Goal: Task Accomplishment & Management: Manage account settings

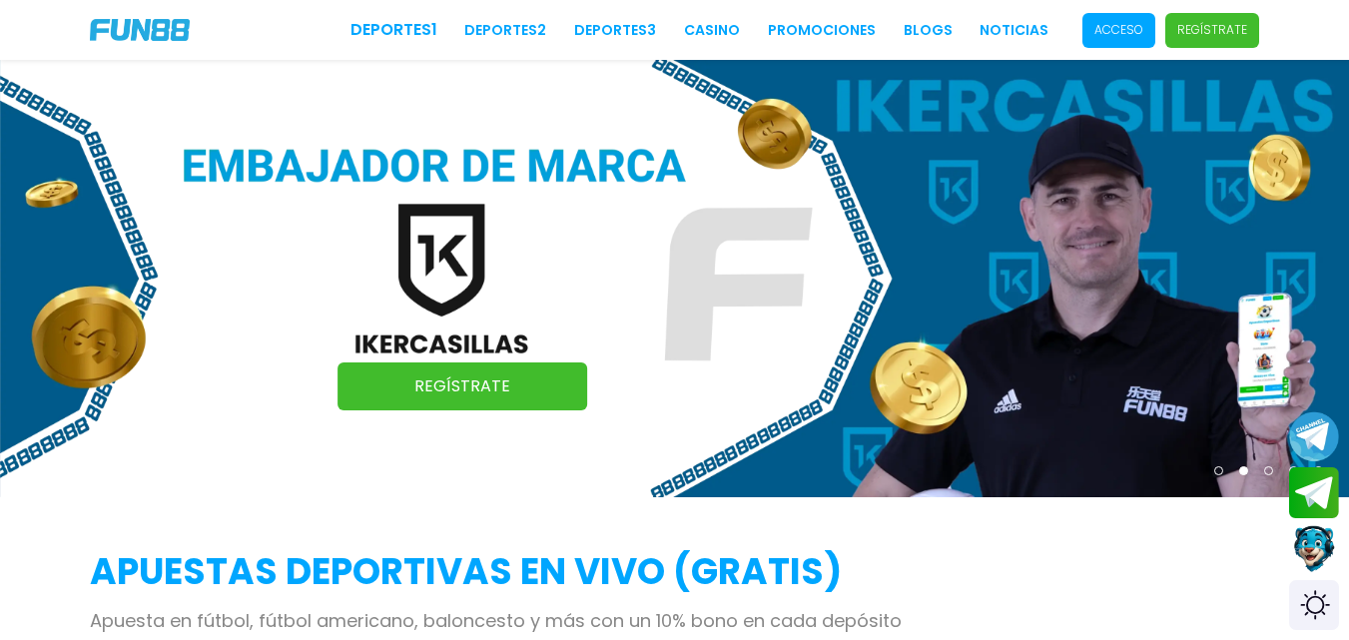
click at [1141, 33] on p "Acceso" at bounding box center [1119, 30] width 49 height 18
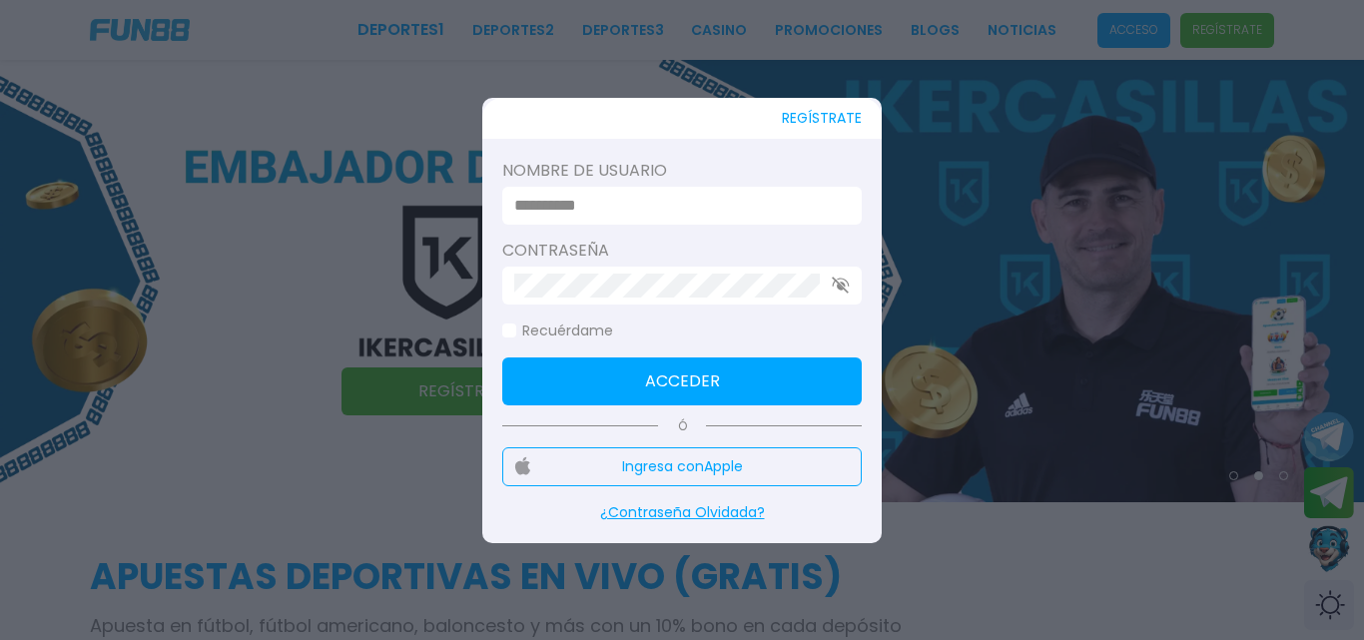
drag, startPoint x: 687, startPoint y: 173, endPoint x: 634, endPoint y: 198, distance: 58.5
click at [634, 198] on div "Nombre de usuario" at bounding box center [682, 192] width 360 height 66
click at [634, 198] on input at bounding box center [676, 206] width 324 height 24
type input "********"
click at [624, 318] on form "Nombre de usuario ******** Contraseña Recuérdame Acceder" at bounding box center [682, 282] width 360 height 247
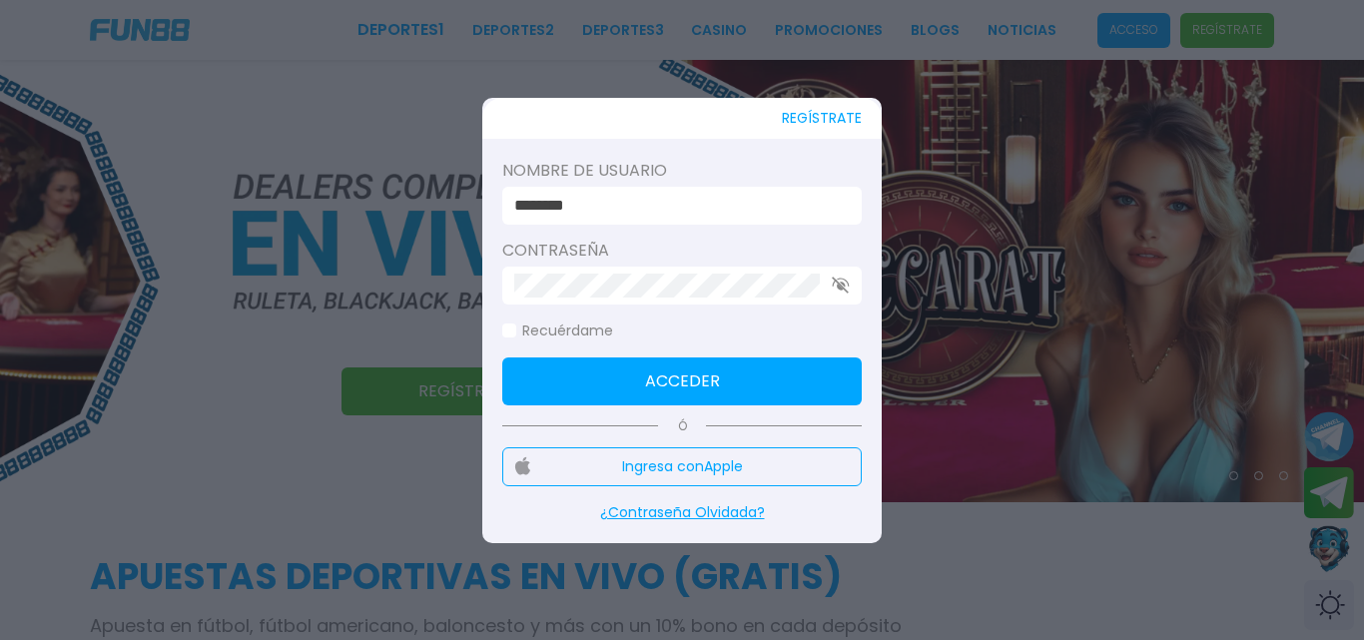
click at [827, 280] on div at bounding box center [682, 286] width 360 height 38
click at [838, 286] on use "button" at bounding box center [840, 285] width 17 height 17
click at [740, 387] on button "Acceder" at bounding box center [682, 382] width 360 height 48
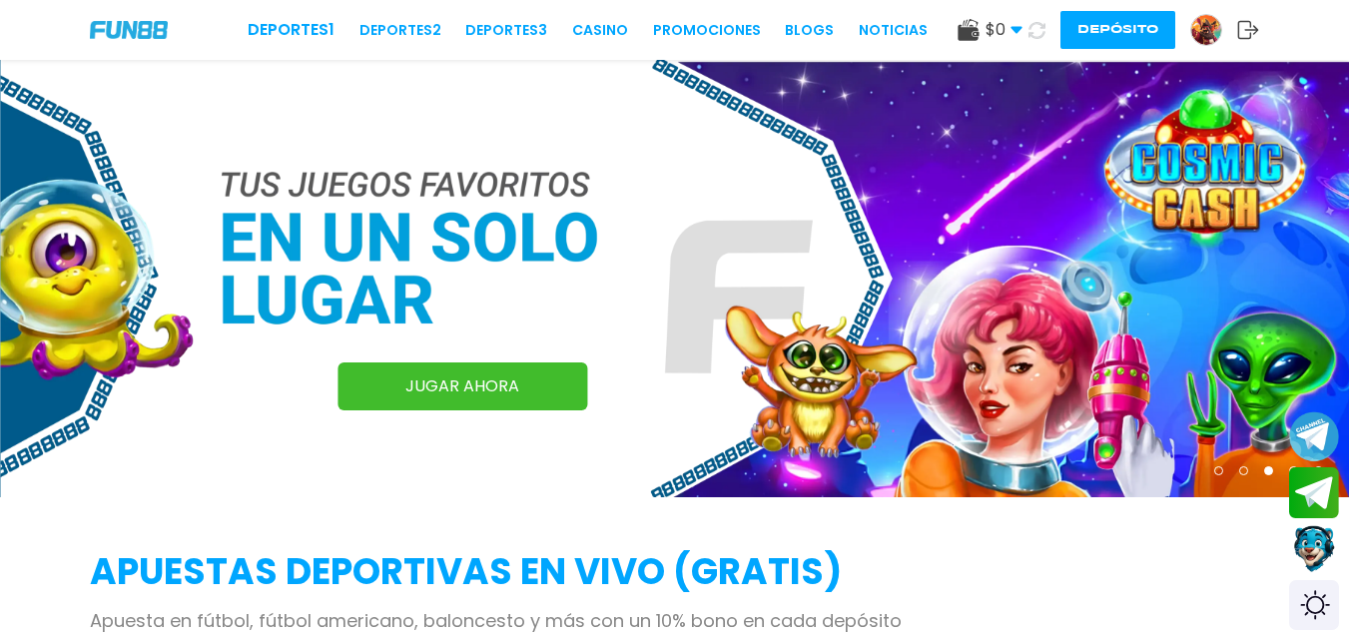
click at [1036, 31] on icon at bounding box center [1037, 30] width 17 height 17
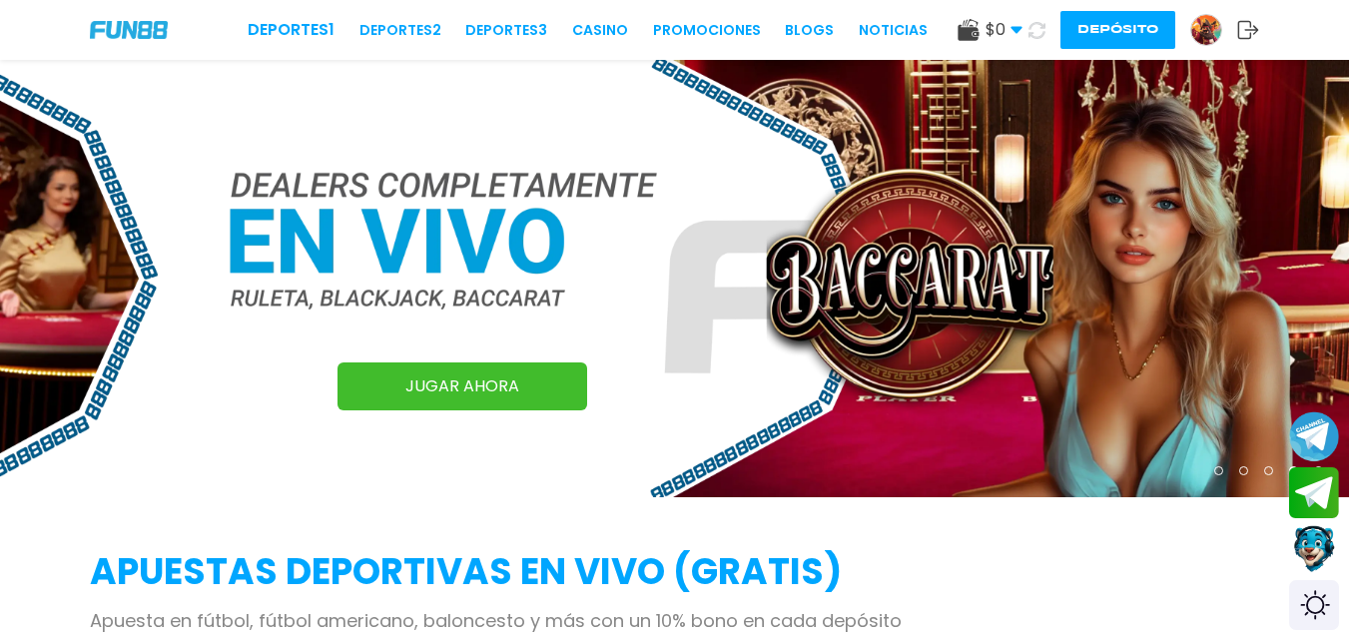
click at [1246, 31] on icon at bounding box center [1249, 30] width 22 height 20
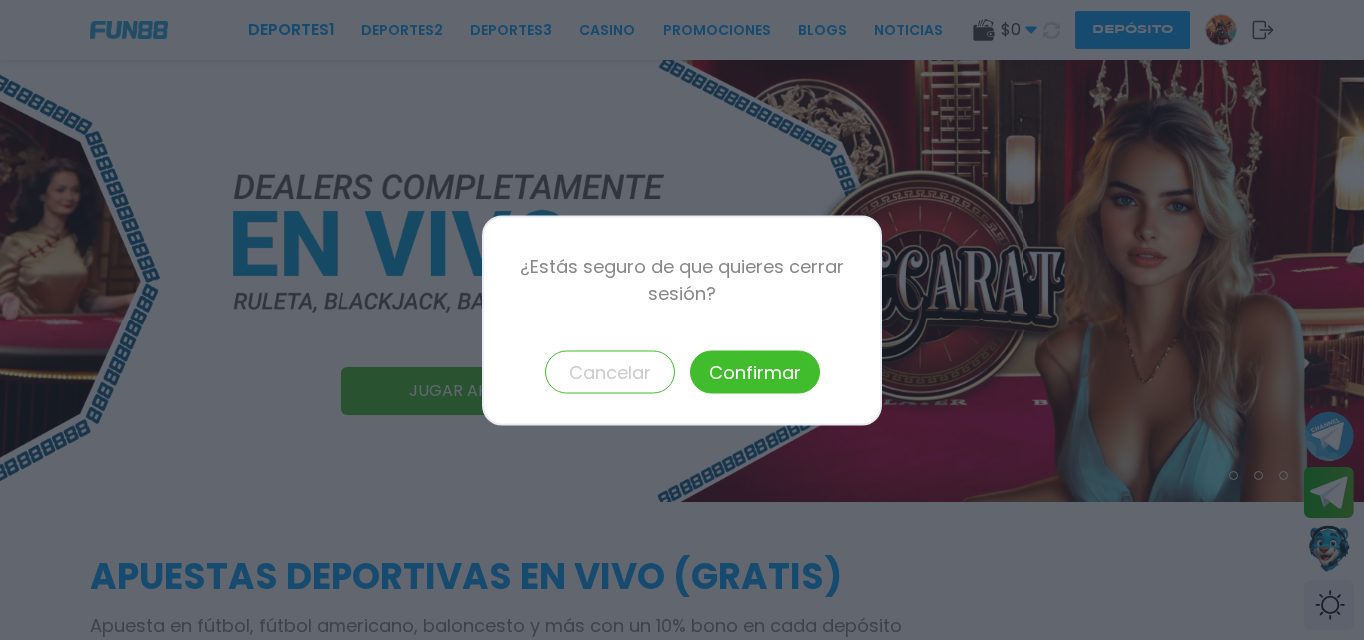
click at [750, 380] on button "Confirmar" at bounding box center [755, 372] width 130 height 43
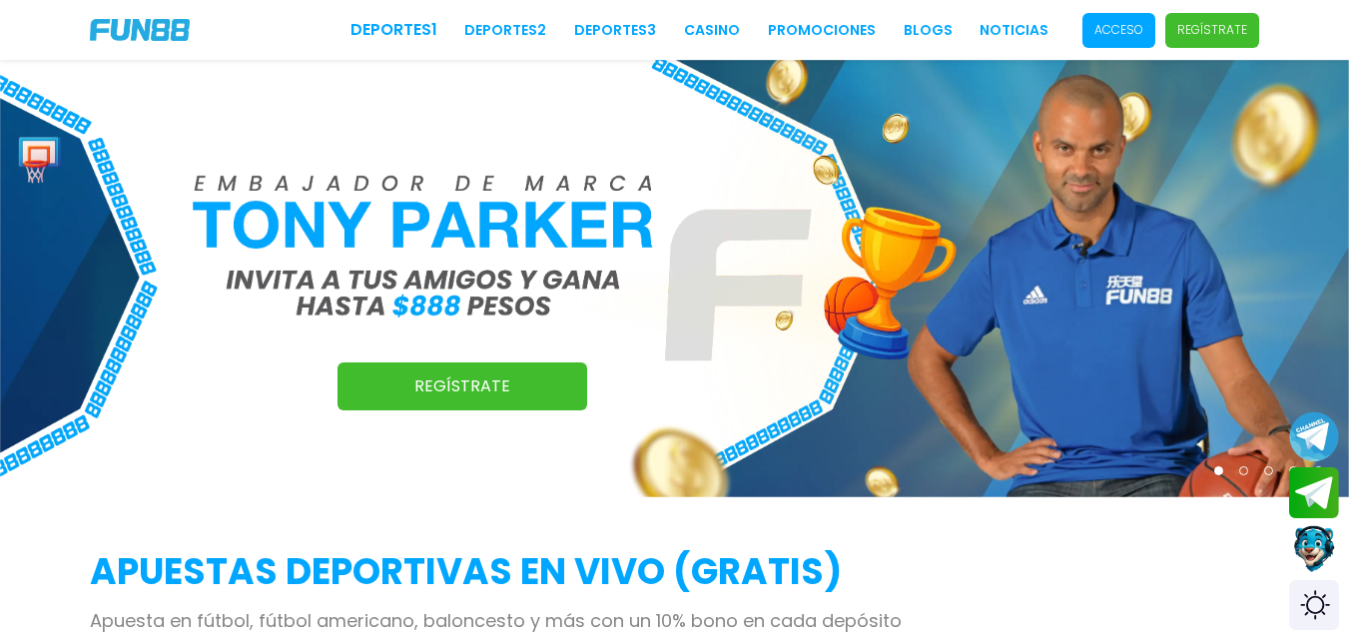
click at [1113, 28] on p "Acceso" at bounding box center [1119, 30] width 49 height 18
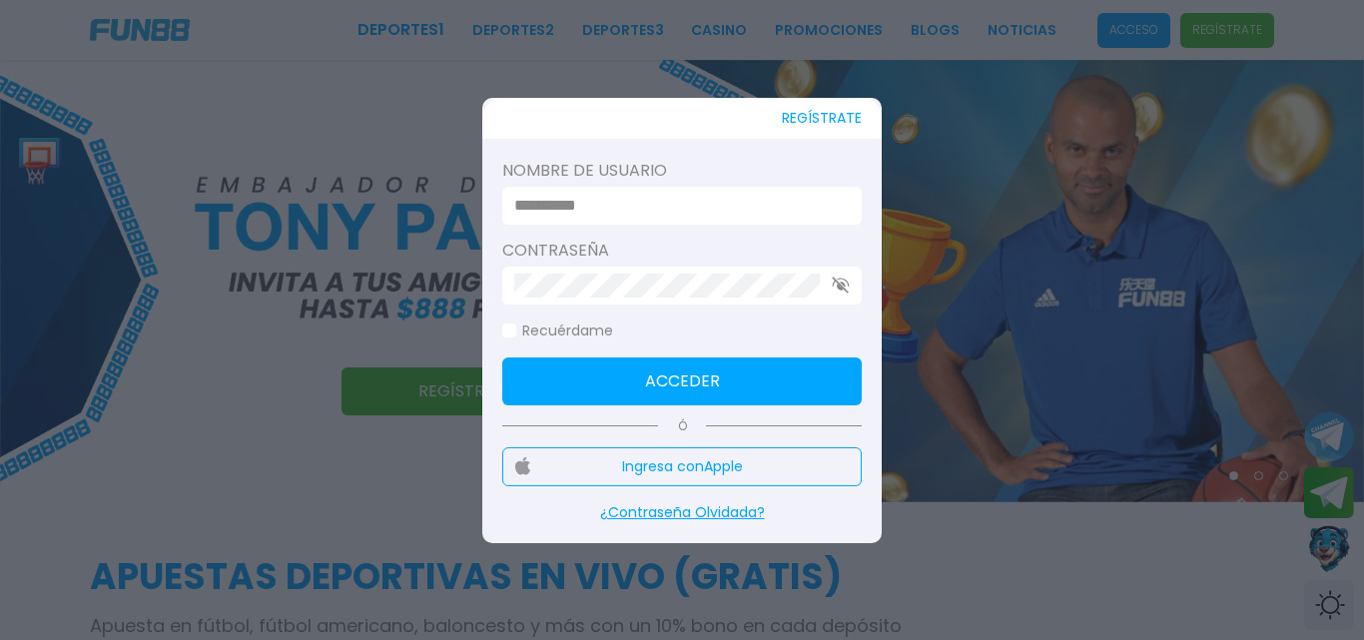
drag, startPoint x: 688, startPoint y: 226, endPoint x: 661, endPoint y: 216, distance: 28.8
click at [661, 216] on form "Nombre de usuario Contraseña Recuérdame Acceder" at bounding box center [682, 282] width 360 height 247
click at [661, 216] on input at bounding box center [676, 206] width 324 height 24
type input "**********"
click at [612, 233] on form "**********" at bounding box center [682, 282] width 360 height 247
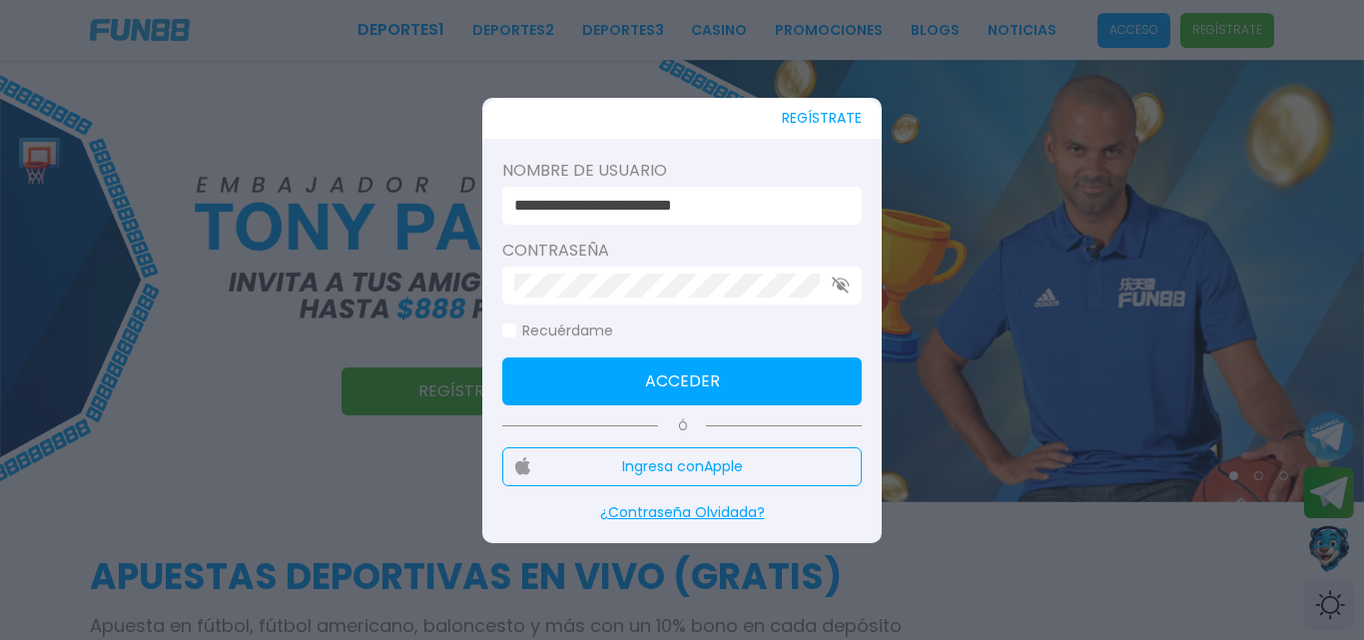
click at [603, 264] on div "Contraseña" at bounding box center [682, 272] width 360 height 66
click at [602, 267] on div "Contraseña" at bounding box center [682, 272] width 360 height 66
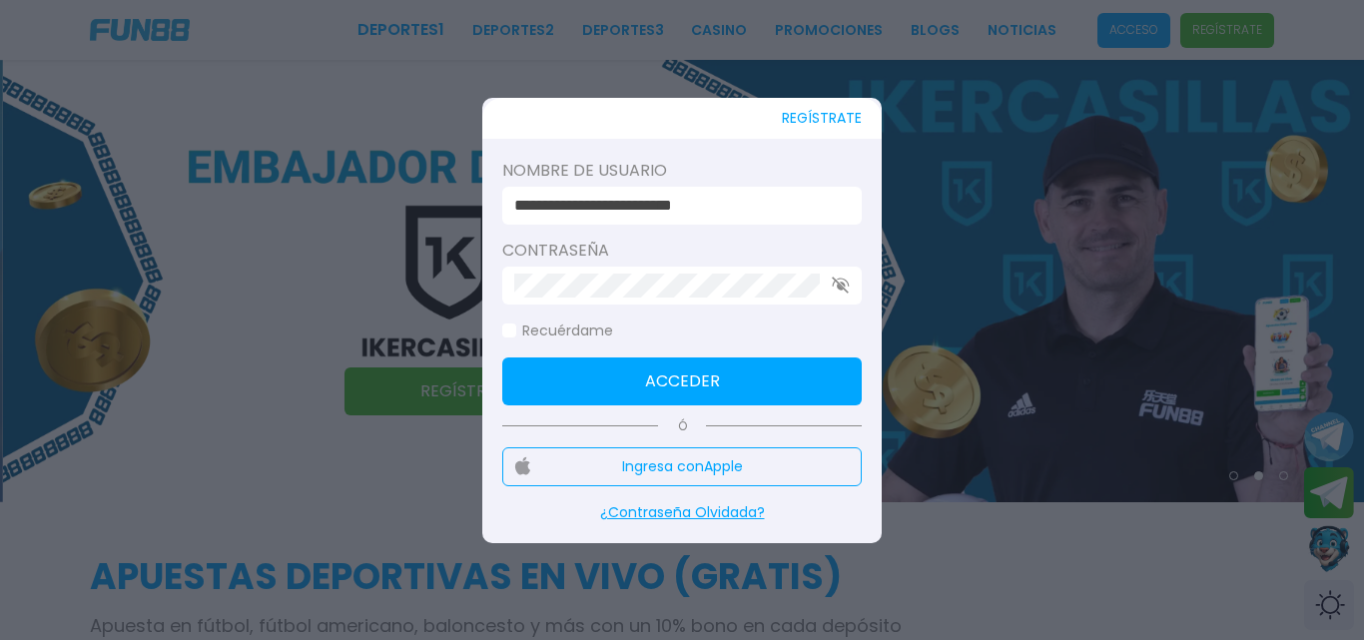
click at [587, 284] on div at bounding box center [682, 286] width 360 height 38
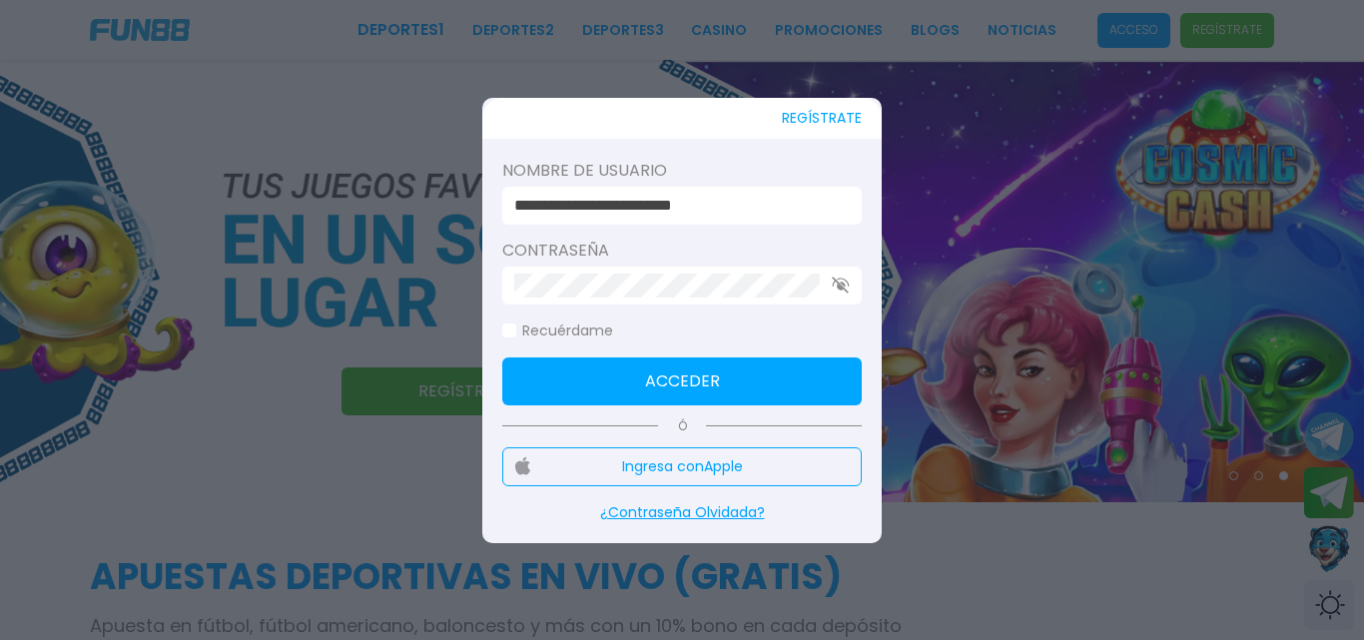
click at [717, 373] on button "Acceder" at bounding box center [682, 382] width 360 height 48
